Goal: Transaction & Acquisition: Purchase product/service

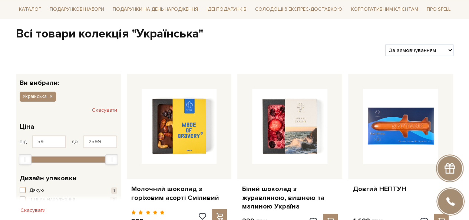
scroll to position [148, 0]
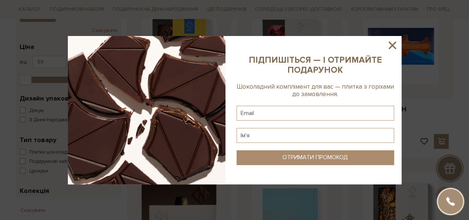
click at [391, 43] on icon at bounding box center [392, 45] width 7 height 7
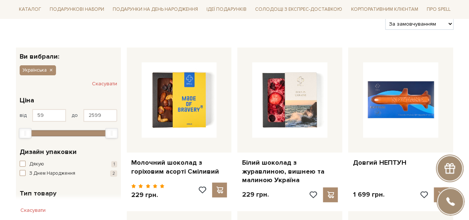
scroll to position [111, 0]
